Goal: Register for event/course

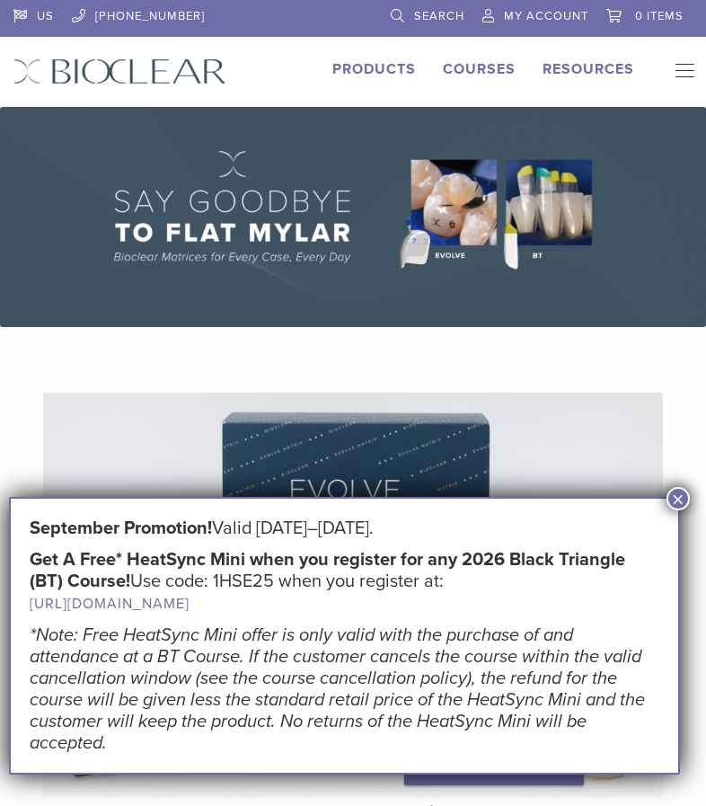
click at [684, 498] on button "×" at bounding box center [678, 498] width 23 height 23
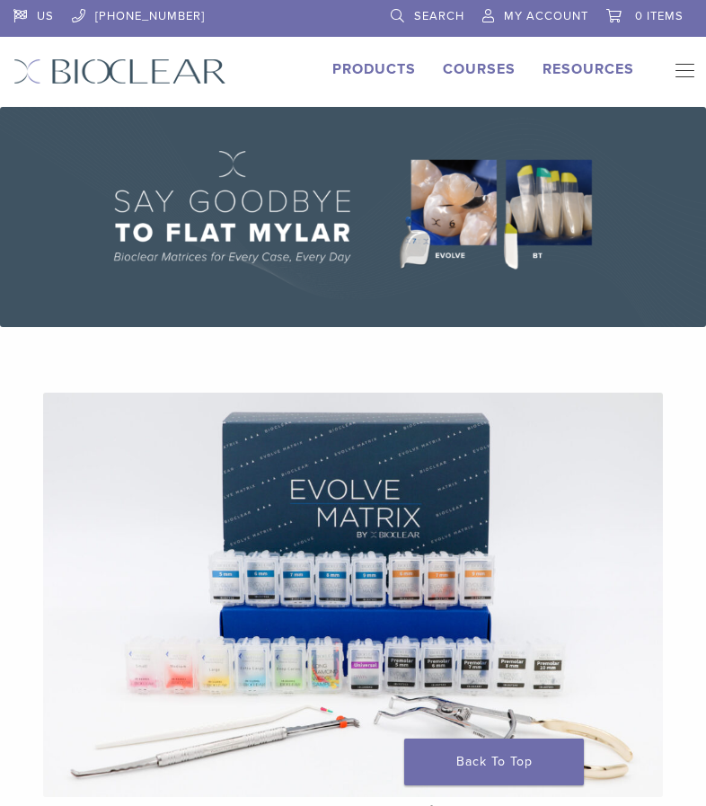
click at [485, 69] on link "Courses" at bounding box center [479, 69] width 73 height 18
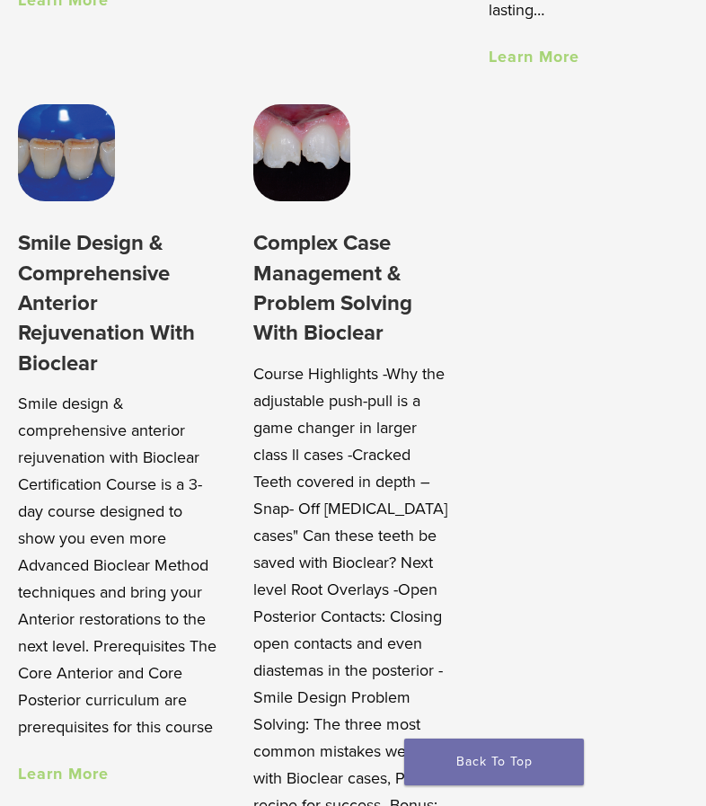
scroll to position [1798, 0]
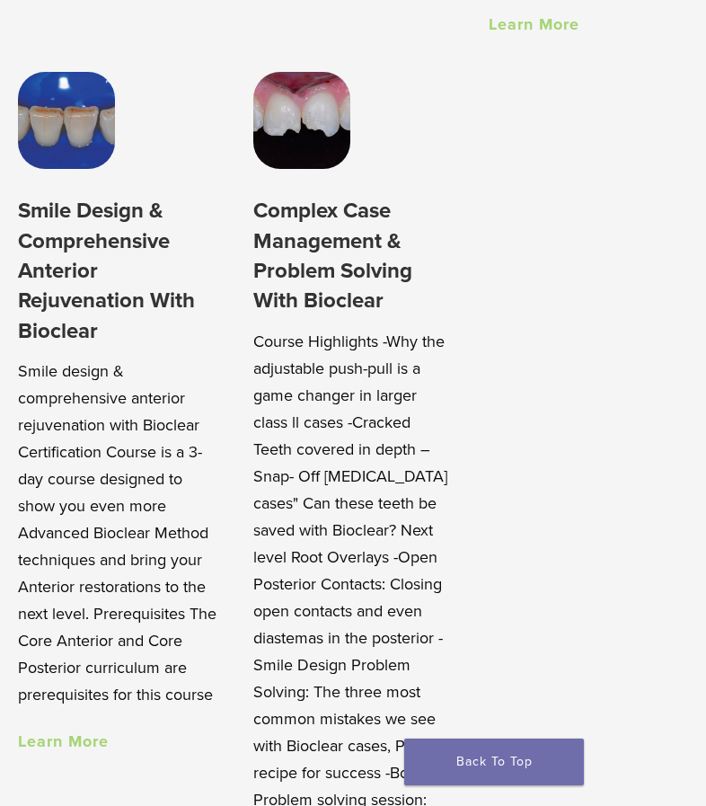
click at [326, 484] on p "Course Highlights -Why the adjustable push-pull is a game changer in larger cla…" at bounding box center [353, 692] width 200 height 728
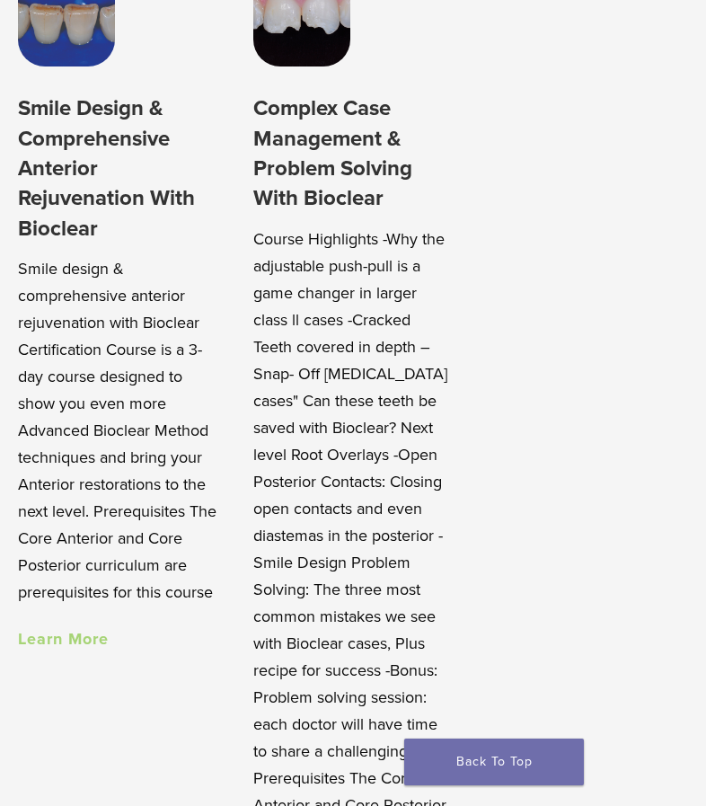
scroll to position [2247, 0]
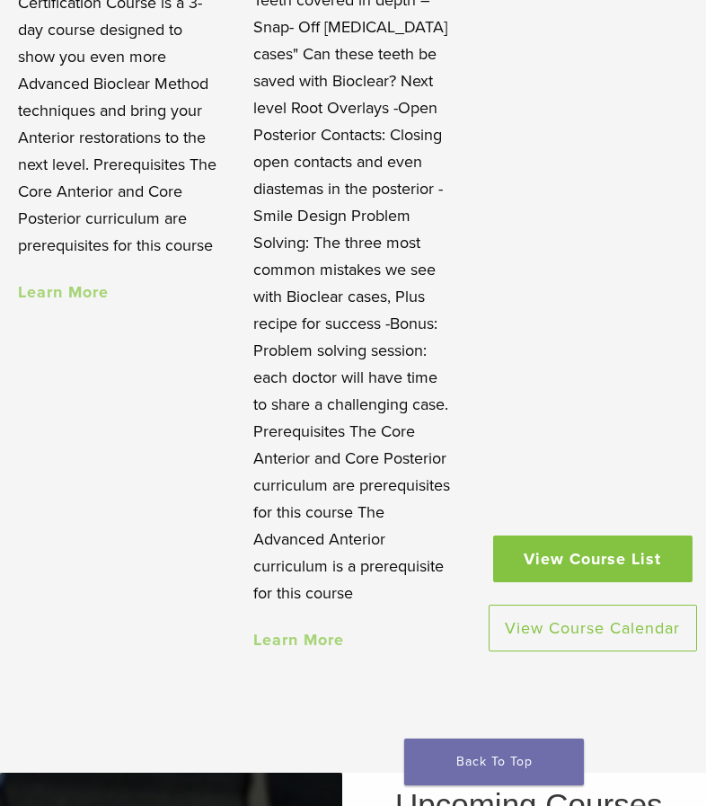
click at [334, 561] on p "Course Highlights -Why the adjustable push-pull is a game changer in larger cla…" at bounding box center [353, 243] width 200 height 728
drag, startPoint x: 319, startPoint y: 537, endPoint x: 360, endPoint y: 502, distance: 53.6
click at [360, 502] on p "Course Highlights -Why the adjustable push-pull is a game changer in larger cla…" at bounding box center [353, 243] width 200 height 728
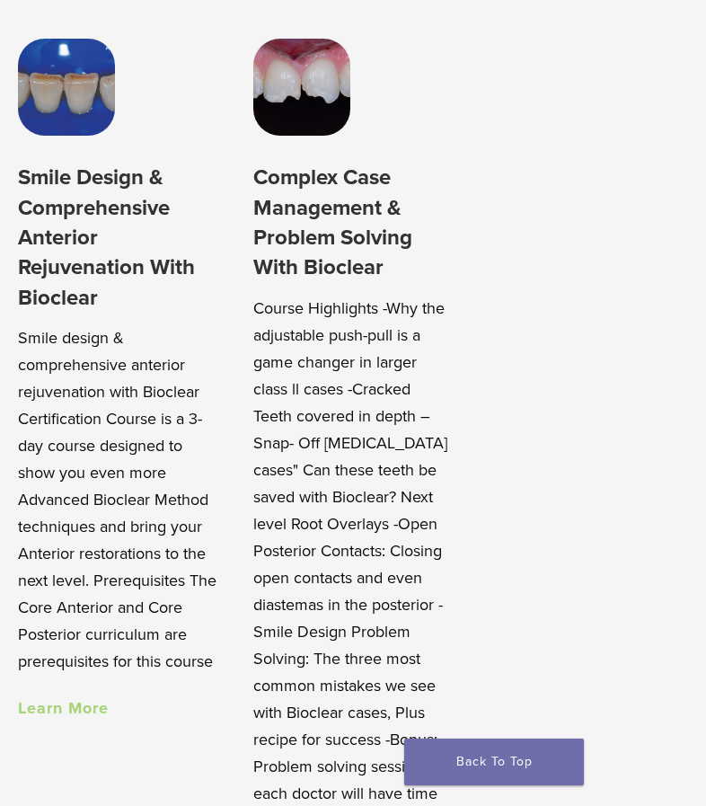
scroll to position [1887, 0]
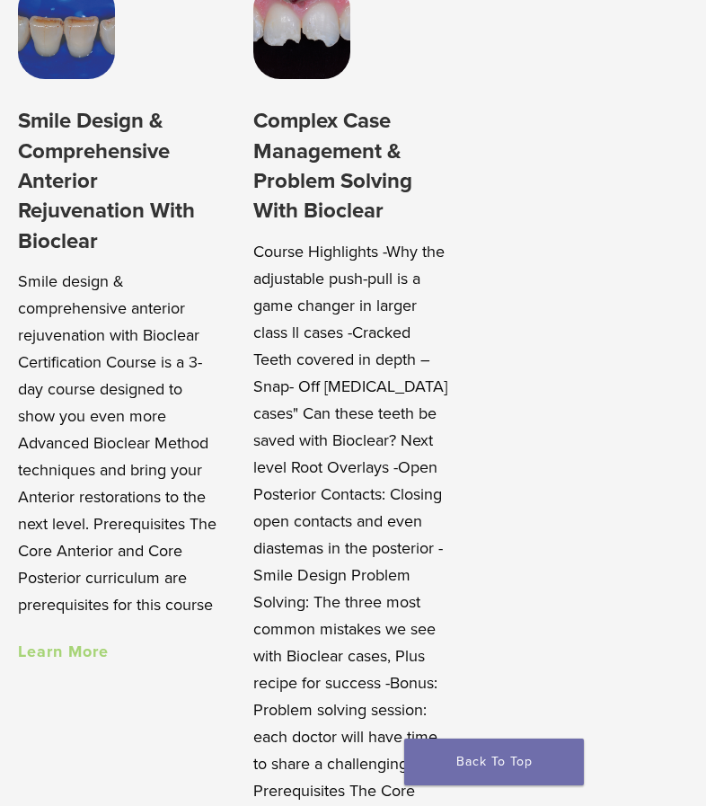
drag, startPoint x: 129, startPoint y: 470, endPoint x: 127, endPoint y: 500, distance: 29.7
click at [129, 471] on p "Smile design & comprehensive anterior rejuvenation with Bioclear Certification …" at bounding box center [118, 443] width 200 height 351
click at [104, 594] on p "Smile design & comprehensive anterior rejuvenation with Bioclear Certification …" at bounding box center [118, 443] width 200 height 351
drag, startPoint x: 104, startPoint y: 594, endPoint x: 102, endPoint y: 639, distance: 45.0
click at [102, 639] on div "Smile Design & Comprehensive Anterior Rejuvenation With Bioclear Smile design &…" at bounding box center [118, 384] width 200 height 557
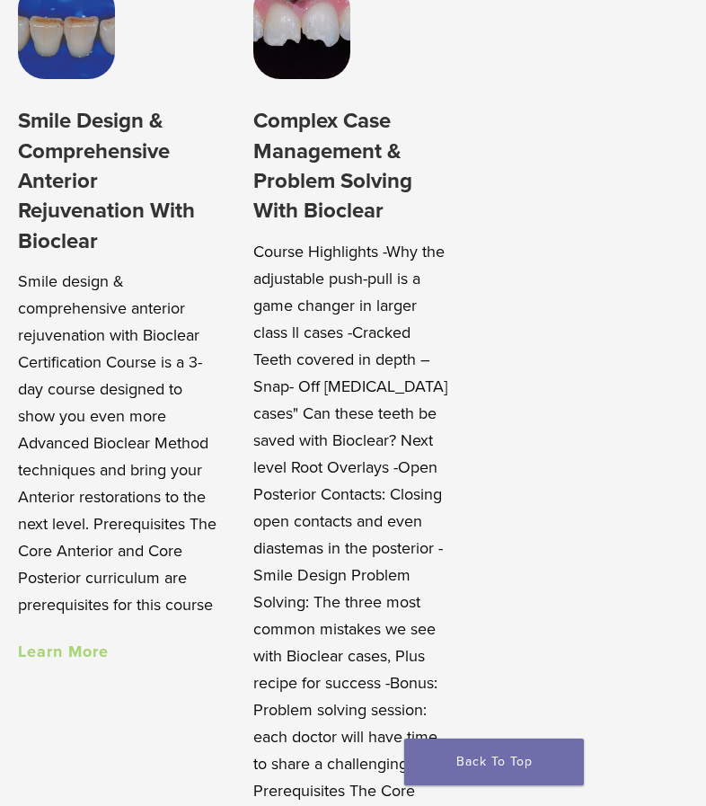
click at [96, 655] on link "Learn More" at bounding box center [63, 652] width 91 height 20
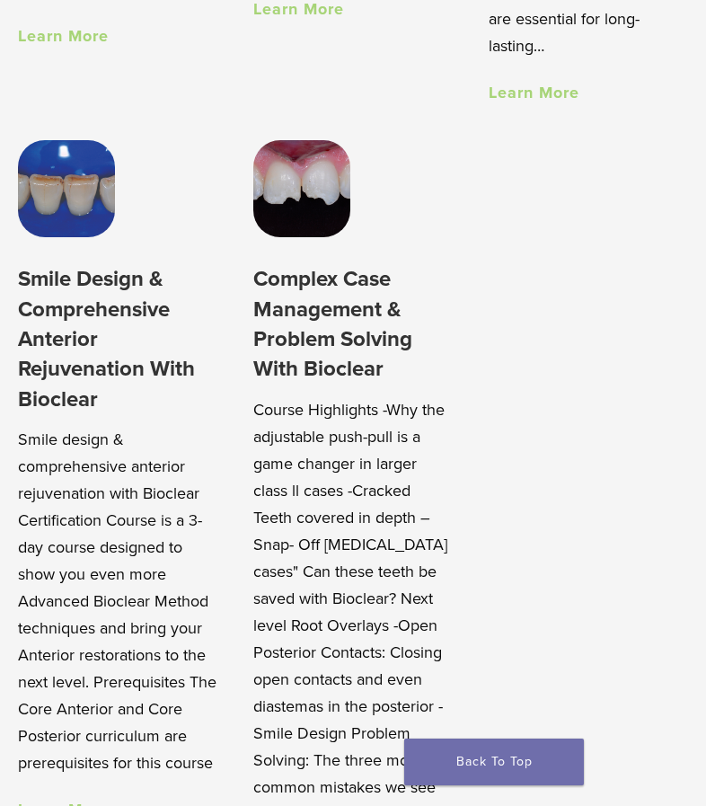
scroll to position [1438, 0]
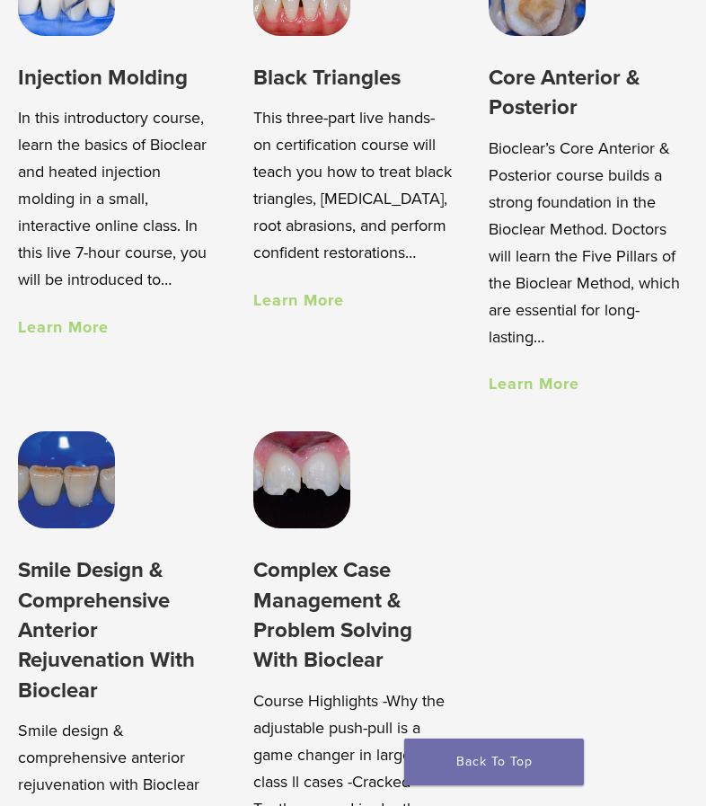
click at [550, 382] on link "Learn More" at bounding box center [534, 384] width 91 height 20
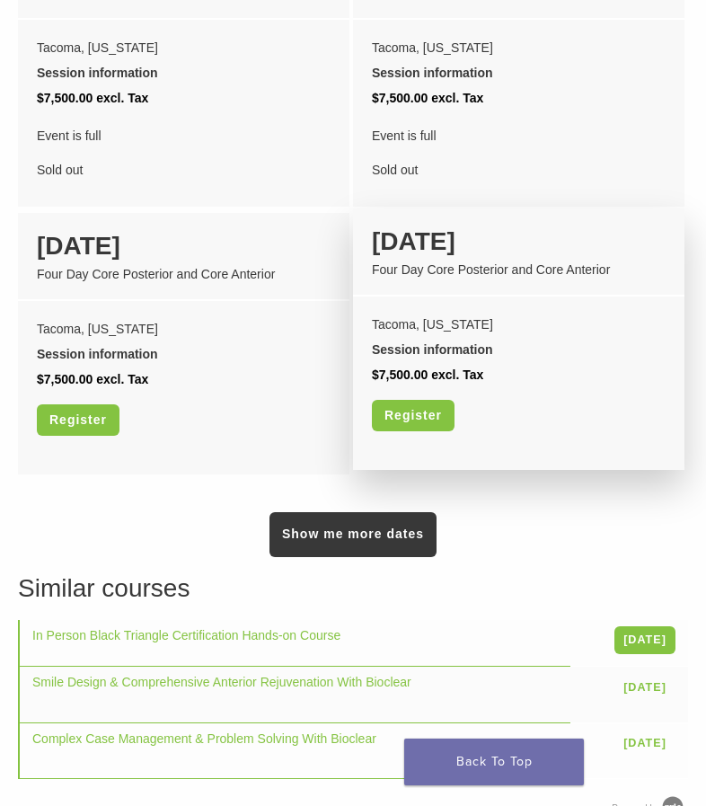
scroll to position [1977, 0]
